Goal: Task Accomplishment & Management: Complete application form

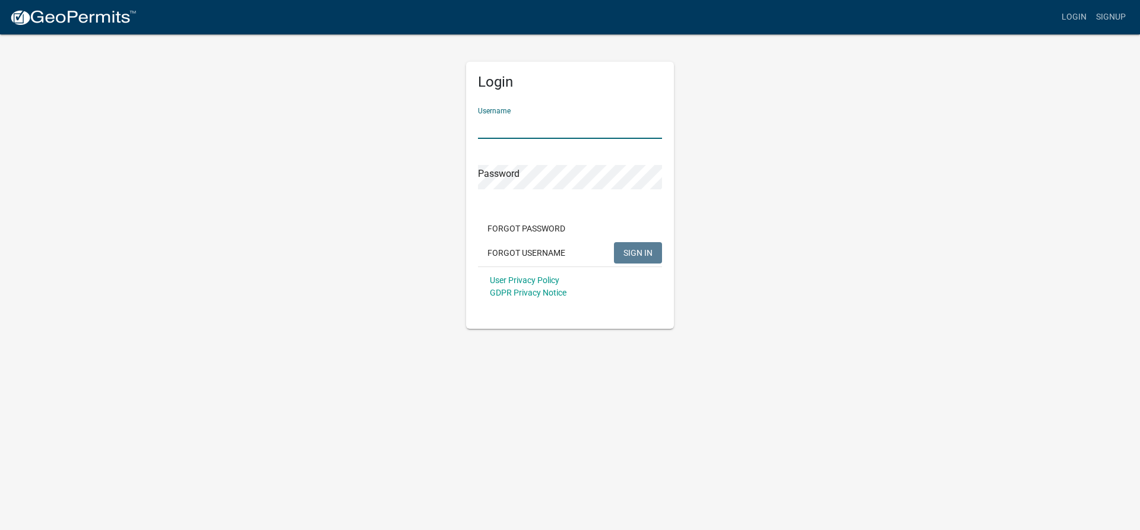
click at [501, 119] on input "Username" at bounding box center [570, 127] width 184 height 24
type input "Vpool"
click at [642, 258] on button "SIGN IN" at bounding box center [638, 252] width 48 height 21
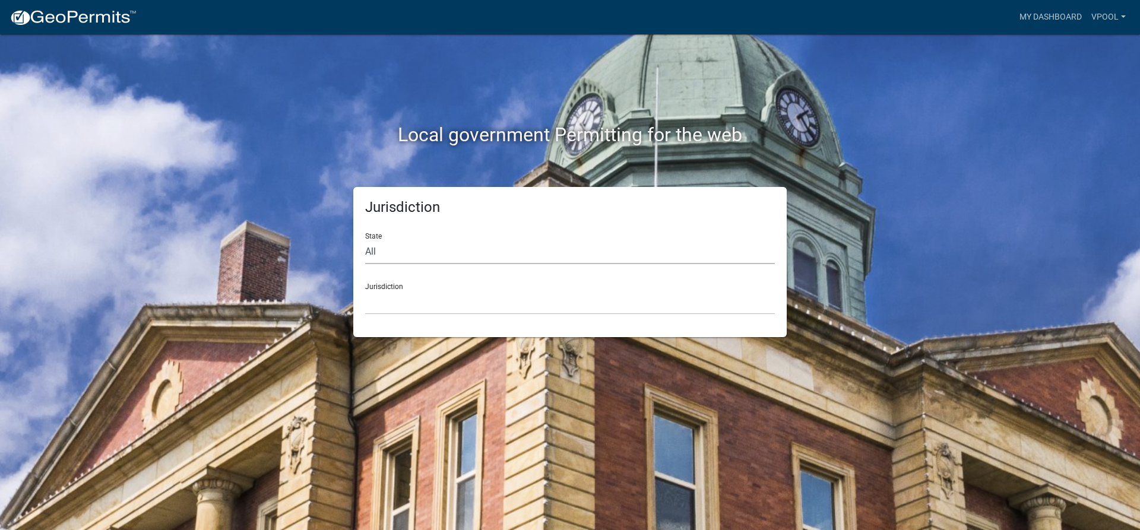
click at [376, 257] on select "All [US_STATE] [US_STATE] [US_STATE] [US_STATE] [US_STATE] [US_STATE] [US_STATE…" at bounding box center [570, 252] width 410 height 24
select select "[US_STATE]"
click at [365, 240] on select "All [US_STATE] [US_STATE] [US_STATE] [US_STATE] [US_STATE] [US_STATE] [US_STATE…" at bounding box center [570, 252] width 410 height 24
click at [385, 300] on select "[GEOGRAPHIC_DATA], [US_STATE] [GEOGRAPHIC_DATA], [US_STATE] [GEOGRAPHIC_DATA], …" at bounding box center [570, 302] width 410 height 24
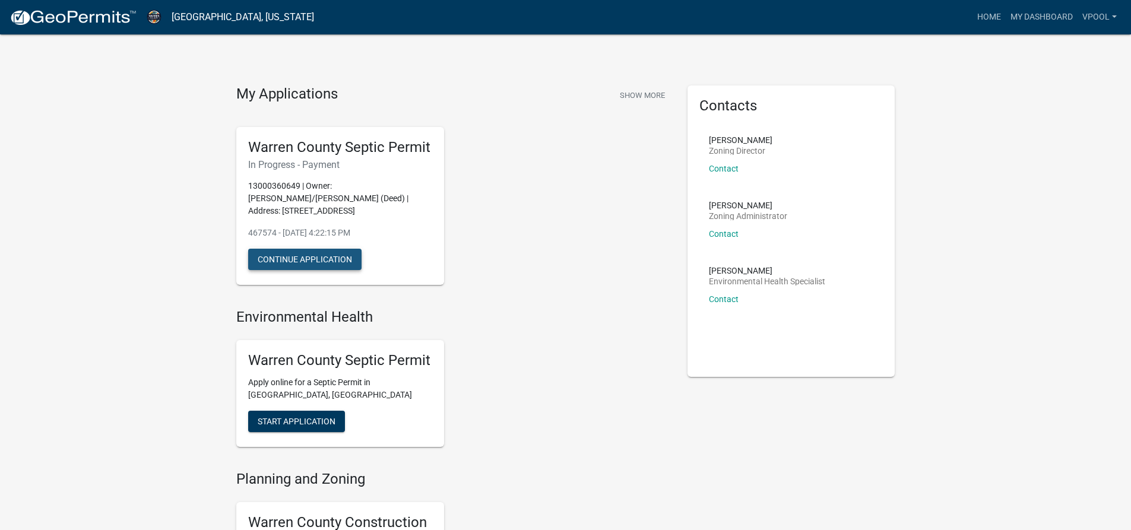
click at [304, 264] on button "Continue Application" at bounding box center [304, 259] width 113 height 21
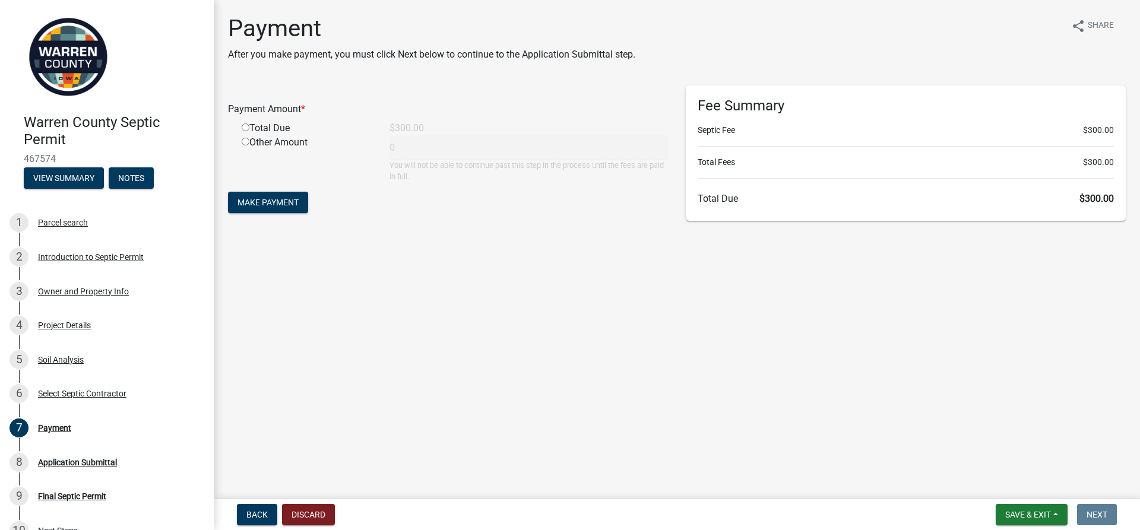
click at [244, 126] on input "radio" at bounding box center [246, 128] width 8 height 8
radio input "true"
type input "300"
click at [268, 208] on button "Make Payment" at bounding box center [268, 202] width 80 height 21
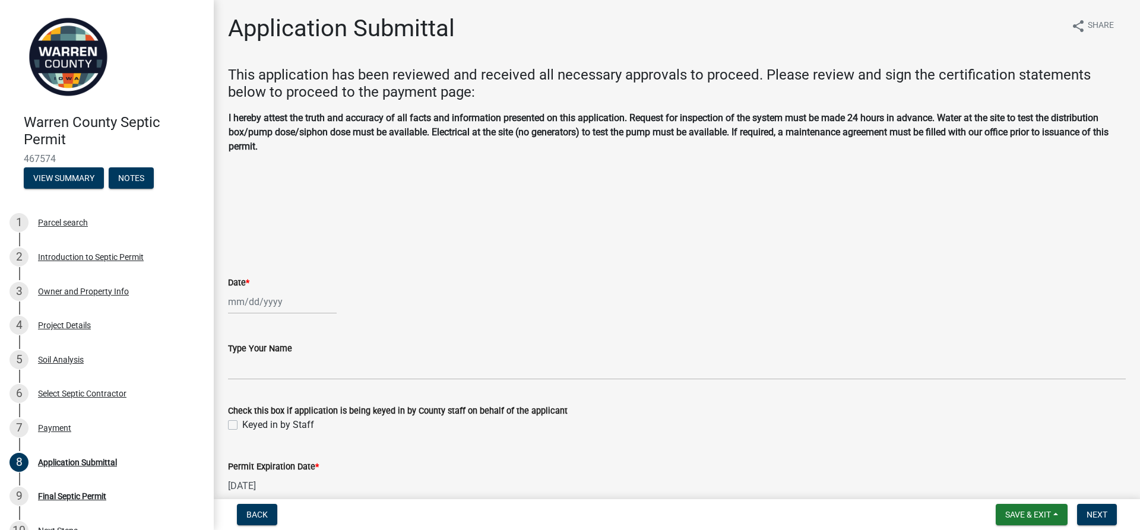
click at [240, 303] on div at bounding box center [282, 302] width 109 height 24
select select "9"
select select "2025"
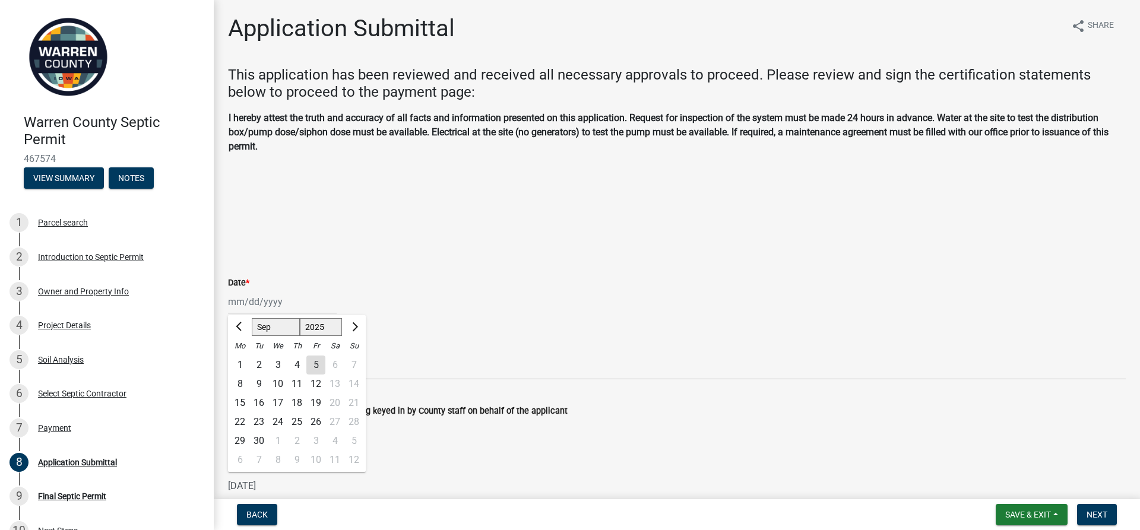
click at [318, 367] on div "5" at bounding box center [315, 365] width 19 height 19
type input "09/05/2025"
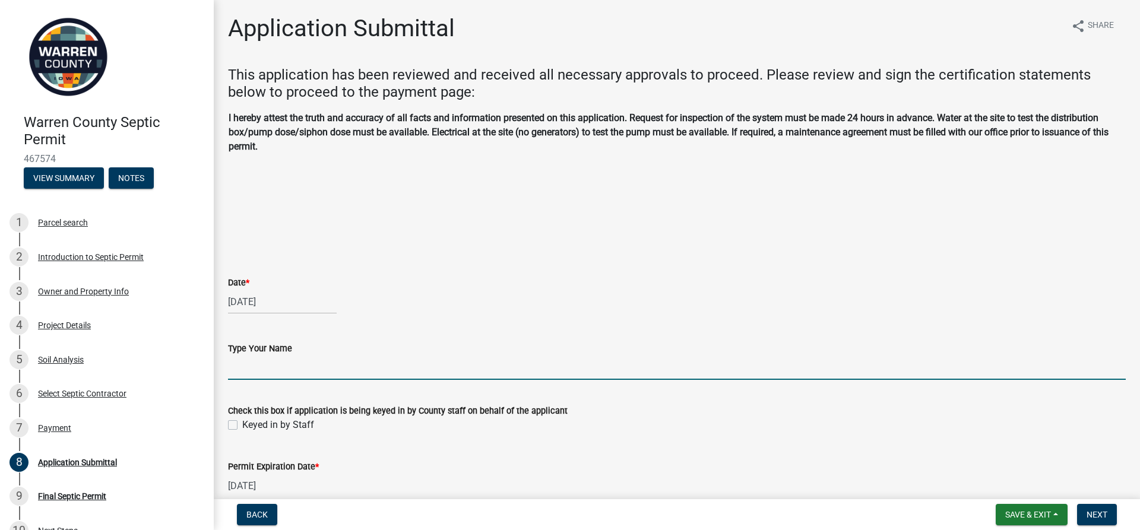
click at [252, 372] on input "Type Your Name" at bounding box center [677, 368] width 898 height 24
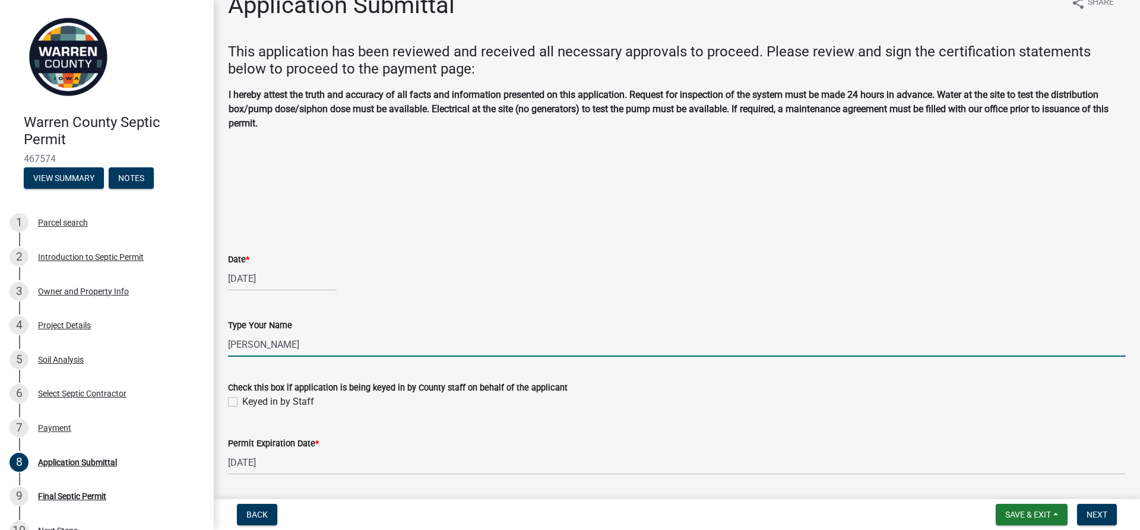
scroll to position [61, 0]
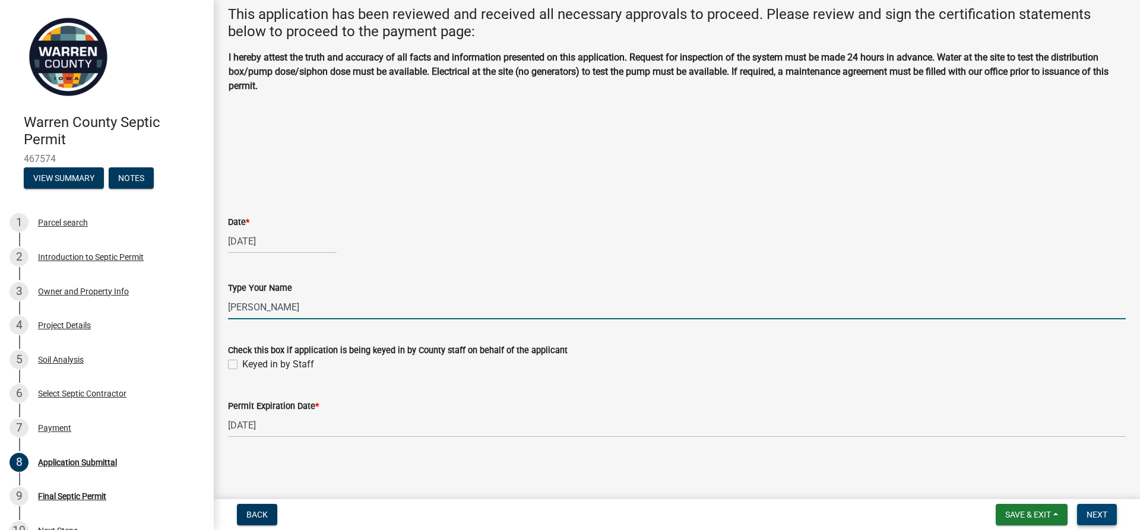
type input "Nathan Brown"
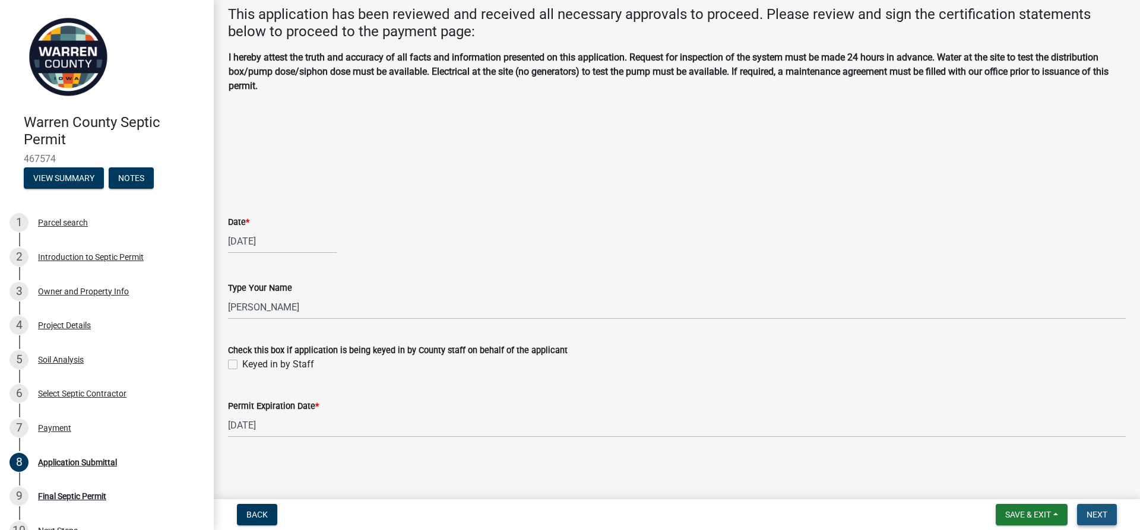
click at [1099, 510] on span "Next" at bounding box center [1097, 515] width 21 height 10
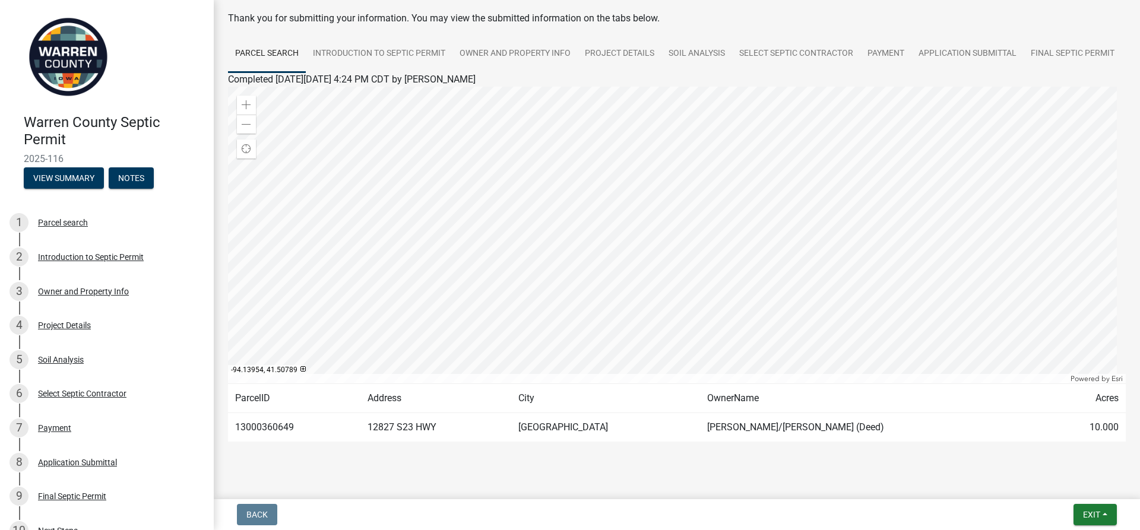
scroll to position [0, 0]
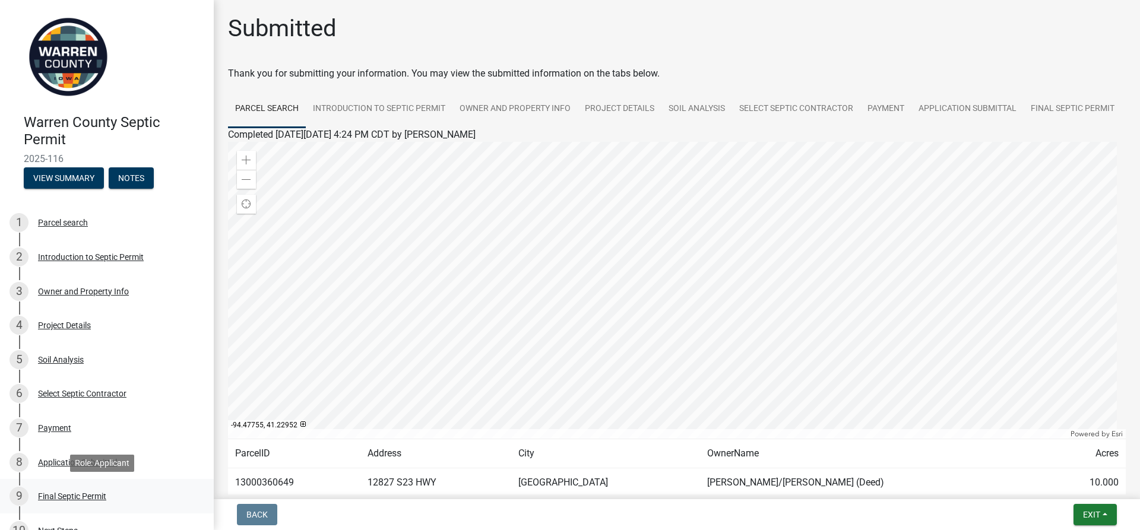
click at [66, 498] on div "Final Septic Permit" at bounding box center [72, 496] width 68 height 8
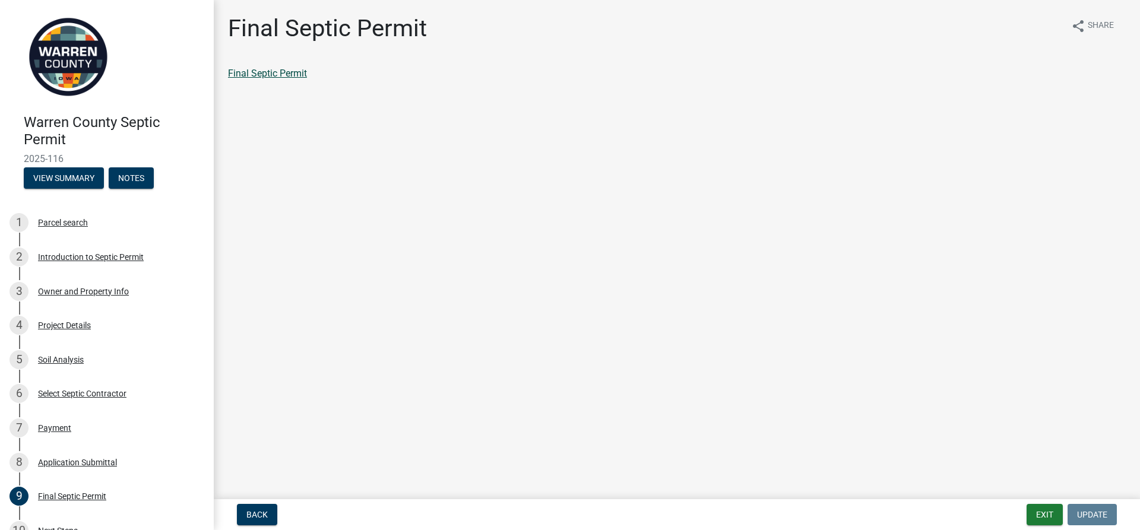
click at [271, 74] on link "Final Septic Permit" at bounding box center [267, 73] width 79 height 11
